Goal: Task Accomplishment & Management: Manage account settings

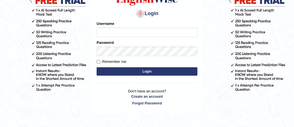
scroll to position [60, 0]
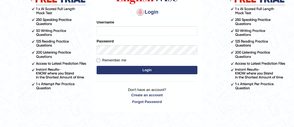
type input "mulwandamercy"
click at [135, 70] on button "Login" at bounding box center [147, 70] width 101 height 8
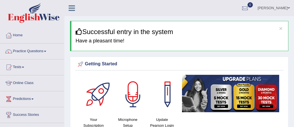
click at [285, 6] on link "[PERSON_NAME]" at bounding box center [273, 7] width 41 height 15
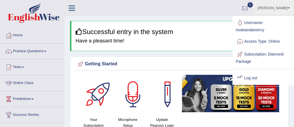
click at [253, 78] on link "Log out" at bounding box center [263, 78] width 61 height 13
